Goal: Task Accomplishment & Management: Complete application form

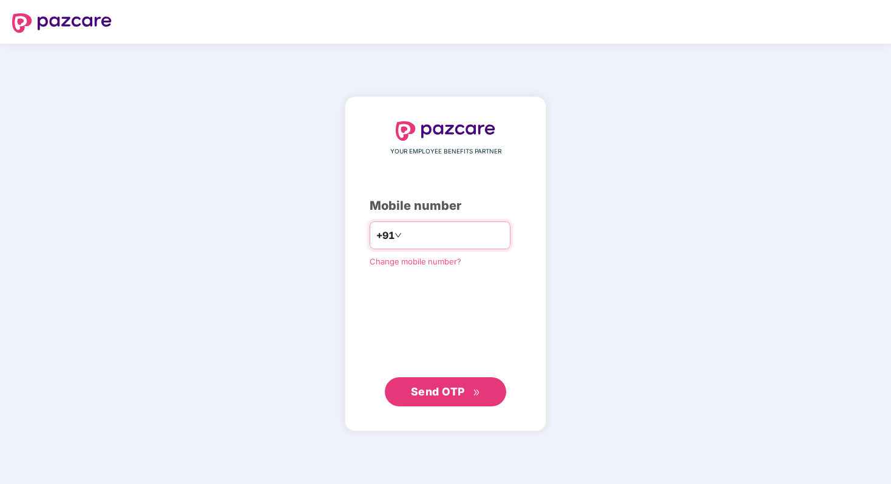
type input "**********"
click at [438, 393] on span "Send OTP" at bounding box center [438, 391] width 54 height 13
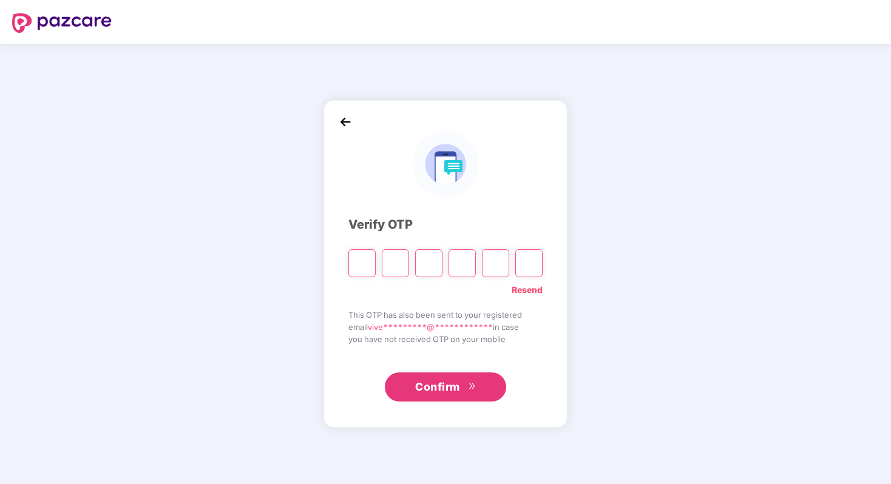
type input "*"
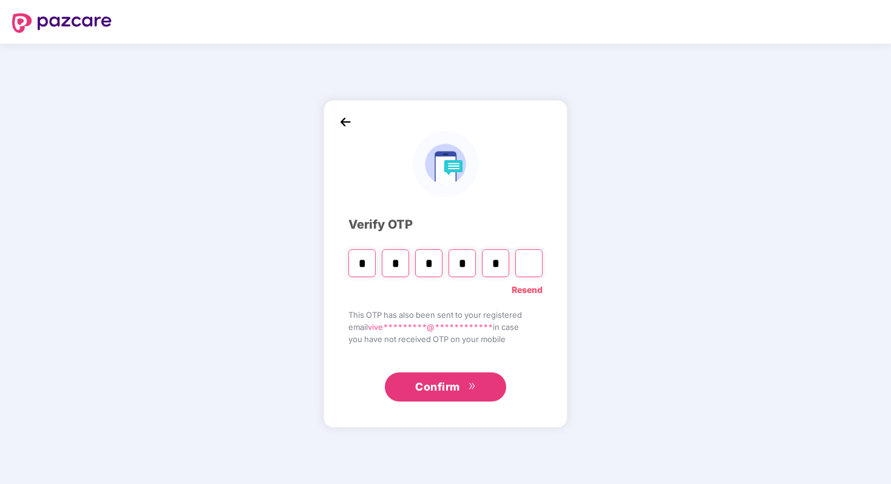
type input "*"
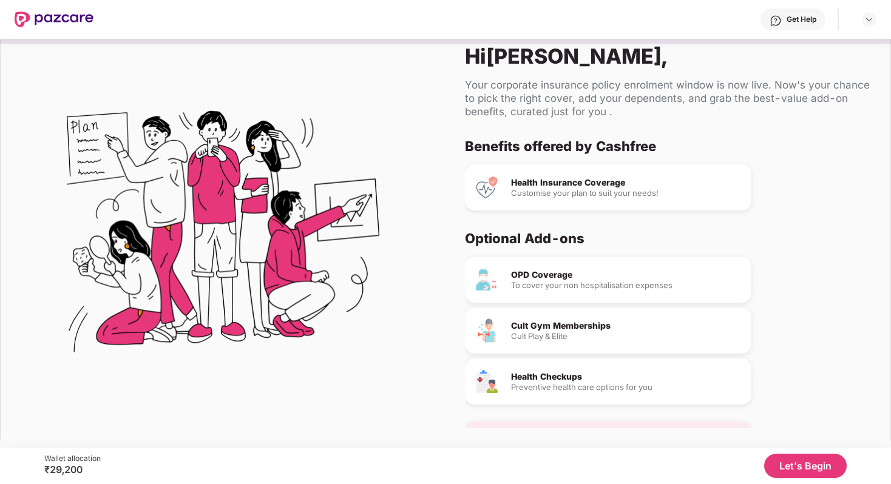
scroll to position [37, 0]
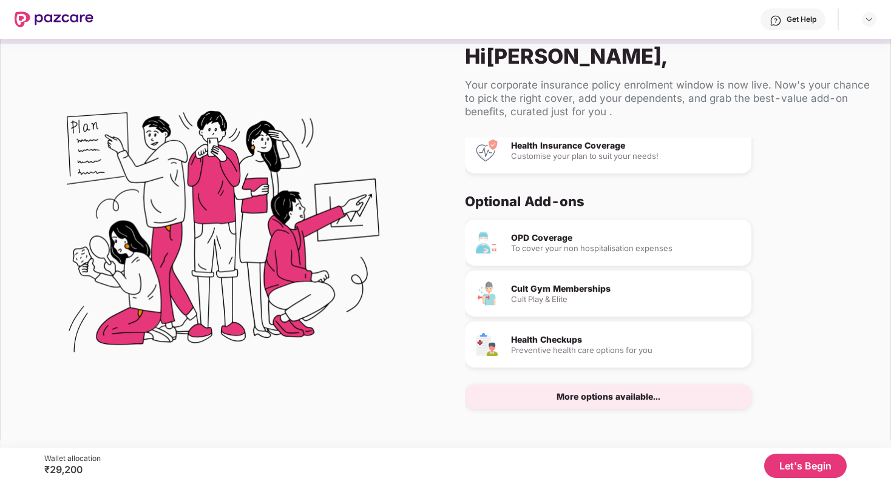
click at [826, 470] on button "Let's Begin" at bounding box center [805, 466] width 83 height 24
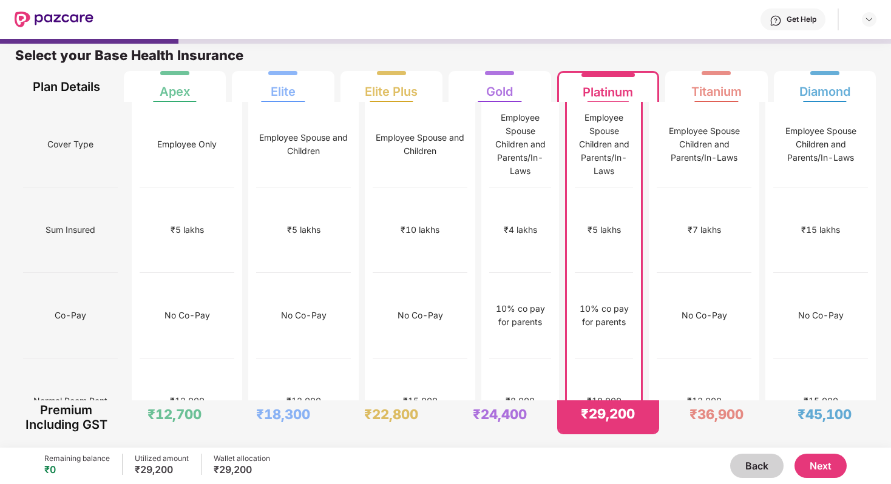
scroll to position [6, 0]
click at [717, 359] on div "₹12,000" at bounding box center [703, 402] width 95 height 86
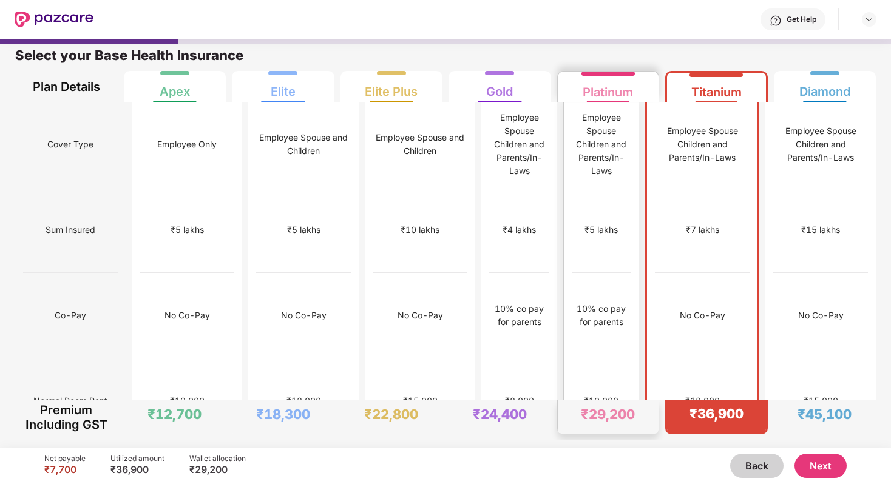
click at [627, 444] on div "No limit" at bounding box center [601, 487] width 59 height 86
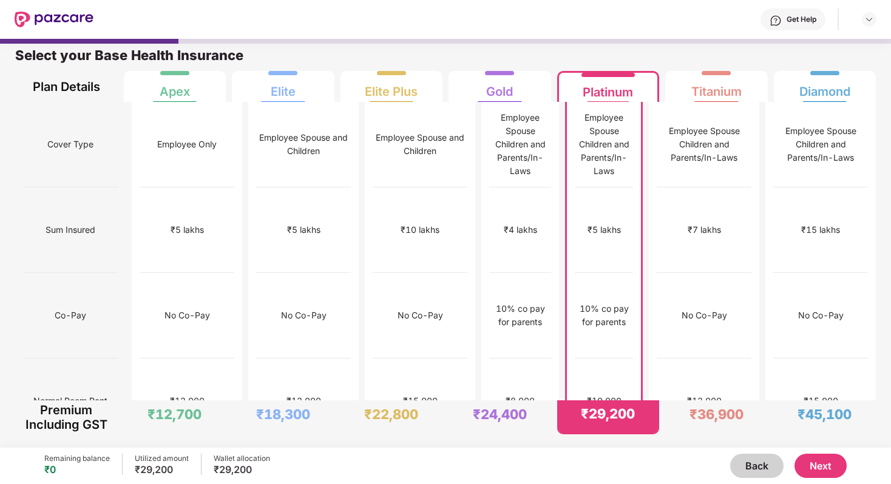
click at [830, 467] on button "Next" at bounding box center [820, 466] width 52 height 24
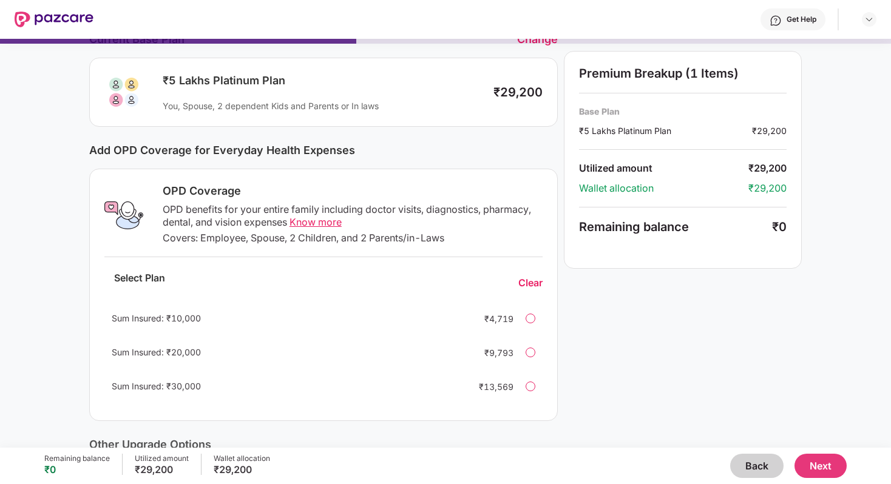
scroll to position [70, 0]
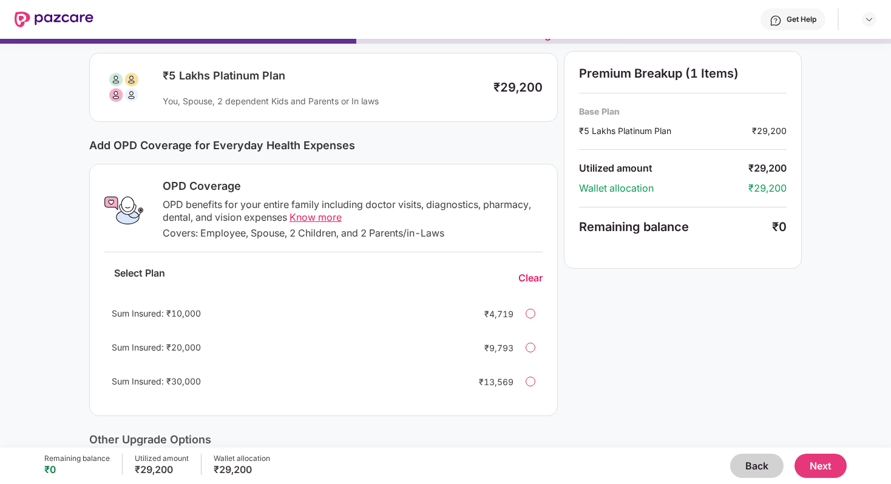
click at [532, 312] on div at bounding box center [530, 314] width 10 height 10
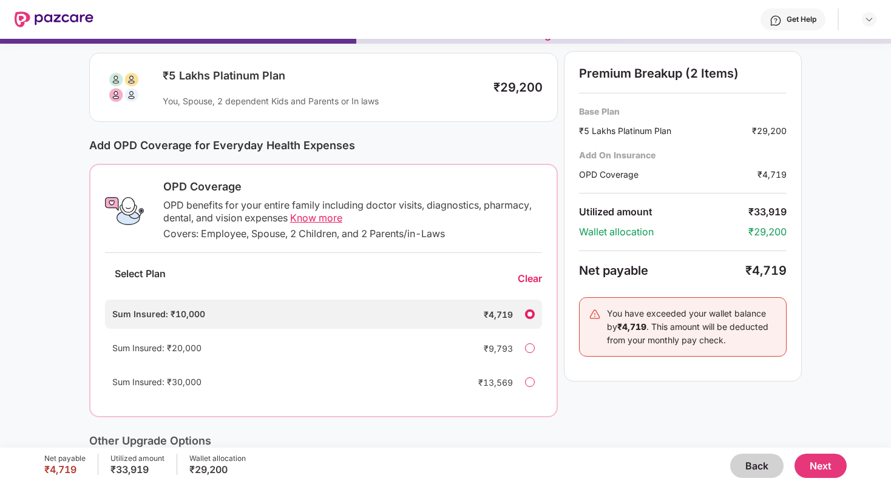
click at [532, 312] on div at bounding box center [530, 314] width 10 height 10
click at [533, 286] on div "Select Plan Clear" at bounding box center [323, 279] width 437 height 32
click at [533, 283] on div "Clear" at bounding box center [530, 278] width 24 height 13
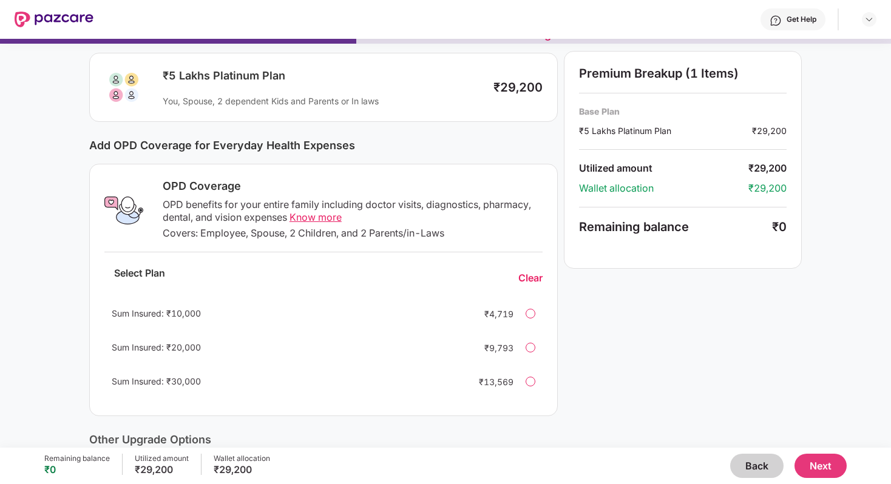
click at [813, 476] on button "Next" at bounding box center [820, 466] width 52 height 24
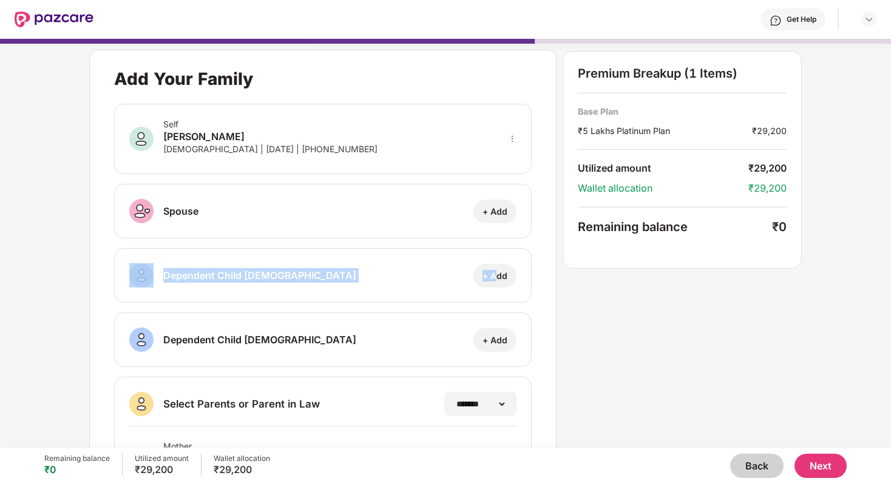
drag, startPoint x: 498, startPoint y: 272, endPoint x: 360, endPoint y: 217, distance: 148.7
click at [360, 217] on div "**********" at bounding box center [322, 322] width 467 height 545
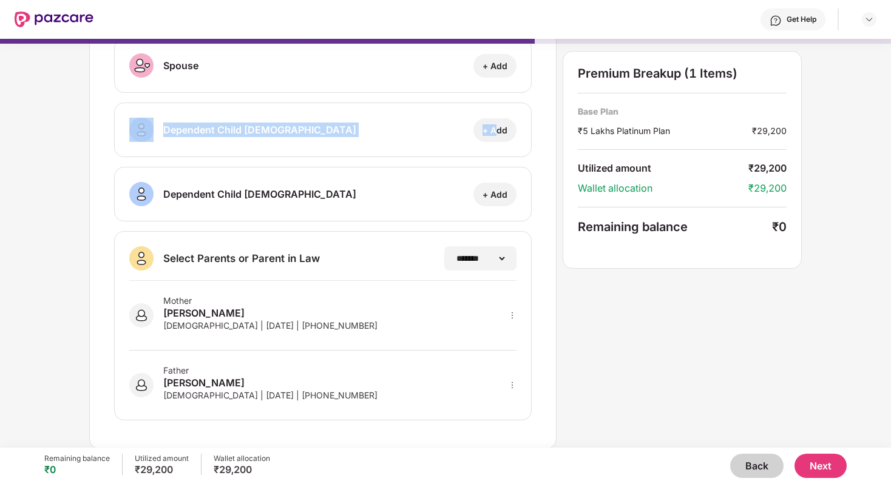
scroll to position [146, 0]
click at [811, 457] on button "Next" at bounding box center [820, 466] width 52 height 24
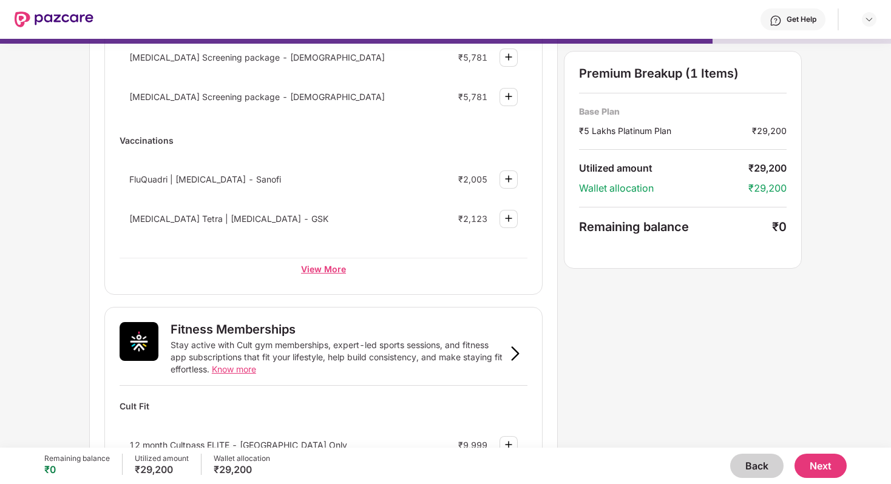
scroll to position [194, 0]
click at [328, 269] on div "View More" at bounding box center [324, 267] width 408 height 22
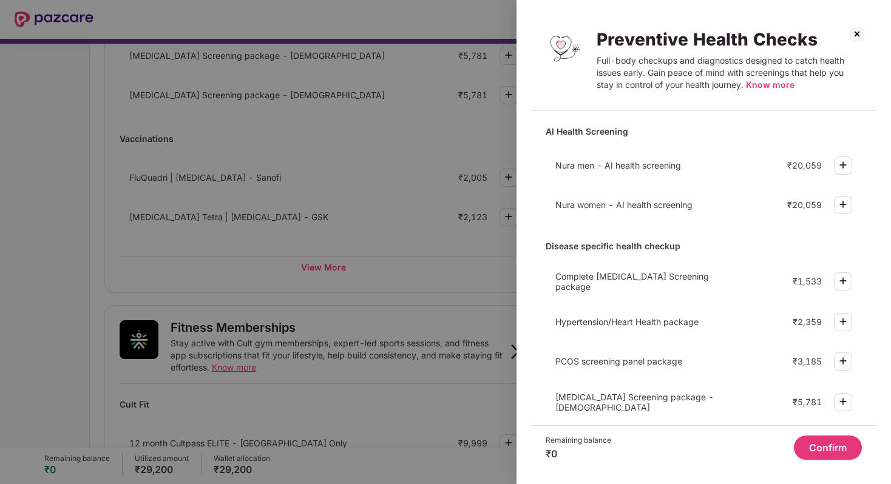
click at [854, 29] on img at bounding box center [856, 33] width 19 height 19
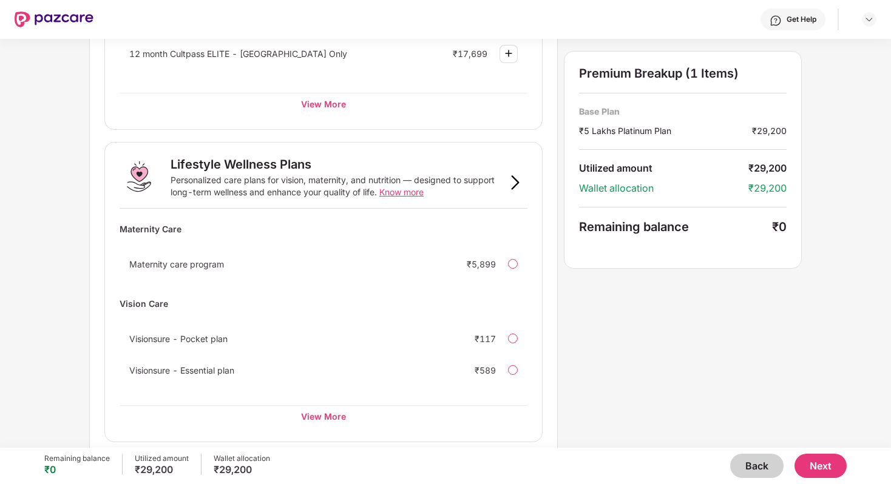
scroll to position [711, 0]
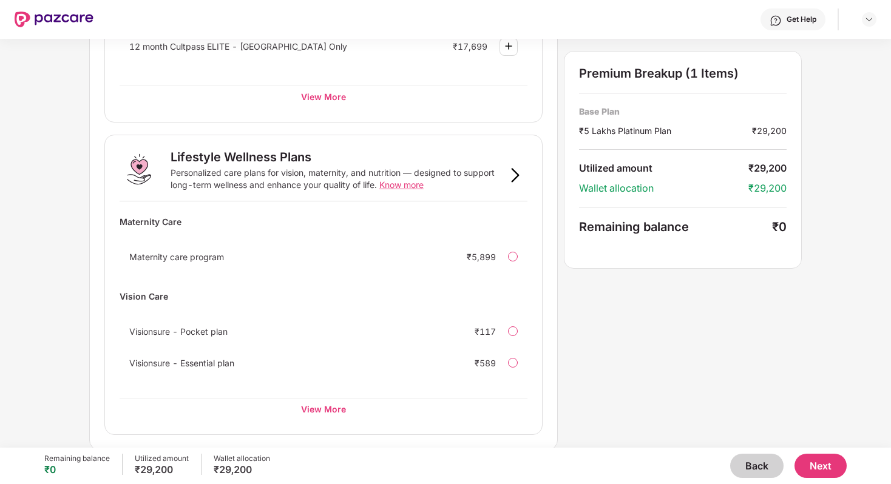
click at [809, 470] on button "Next" at bounding box center [820, 466] width 52 height 24
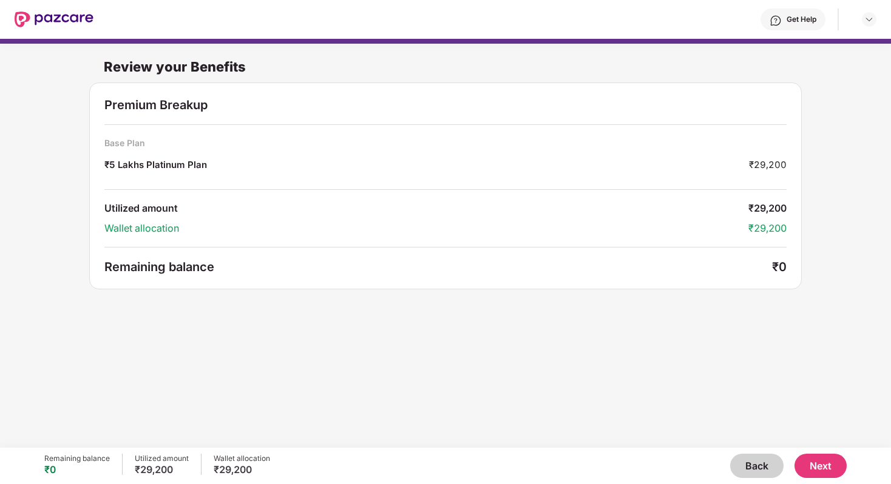
click at [823, 468] on button "Next" at bounding box center [820, 466] width 52 height 24
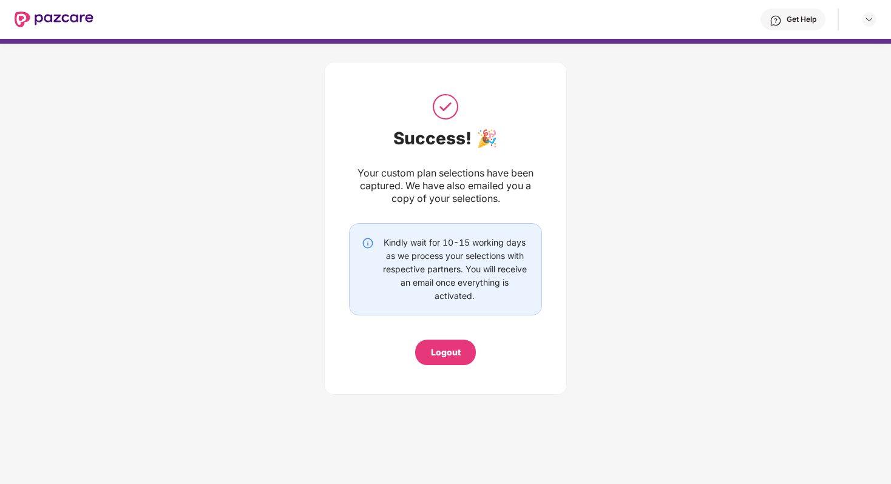
click at [444, 356] on div "Logout" at bounding box center [446, 352] width 30 height 13
